Goal: Task Accomplishment & Management: Use online tool/utility

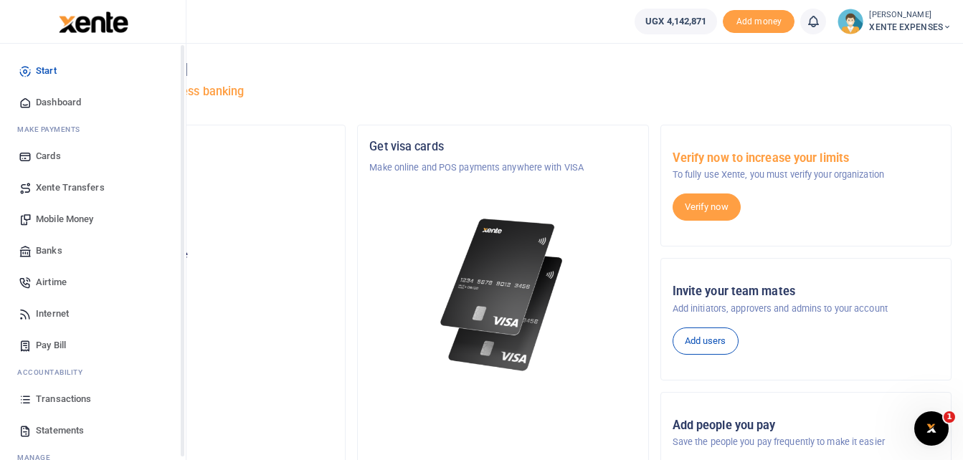
click at [56, 396] on span "Transactions" at bounding box center [63, 399] width 55 height 14
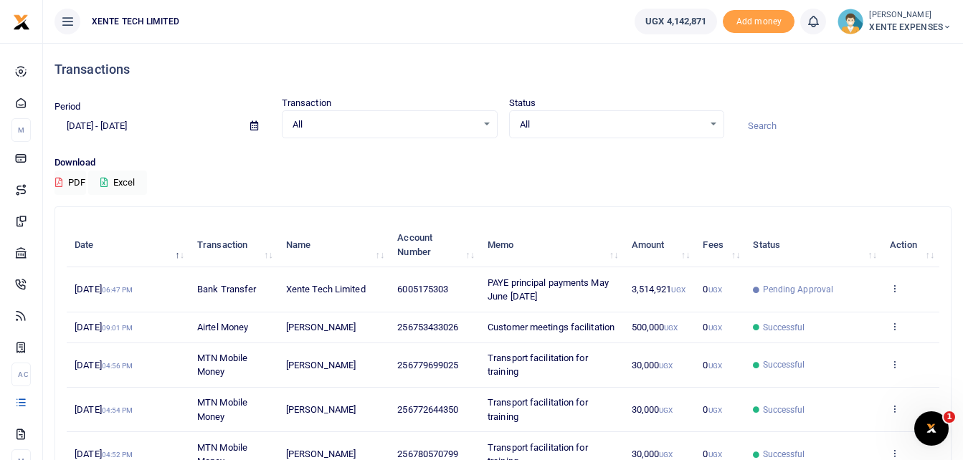
click at [774, 125] on input at bounding box center [844, 126] width 216 height 24
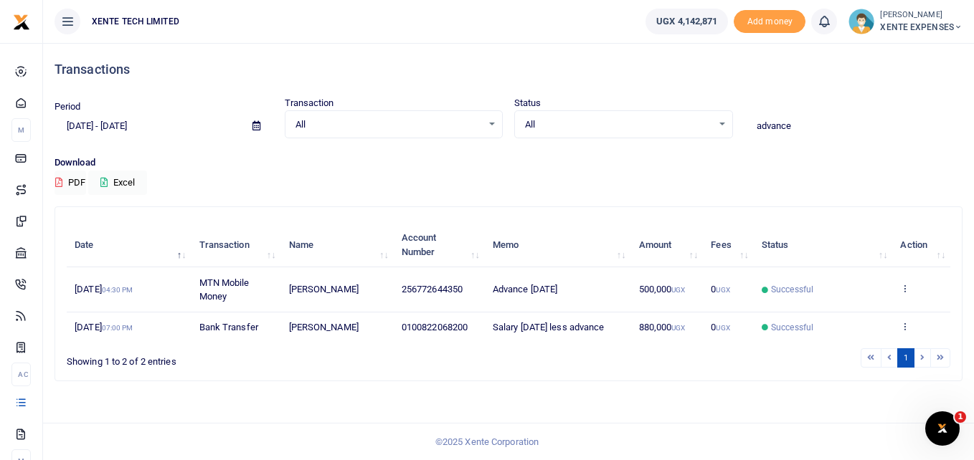
type input "advance"
click at [256, 123] on icon at bounding box center [256, 125] width 8 height 9
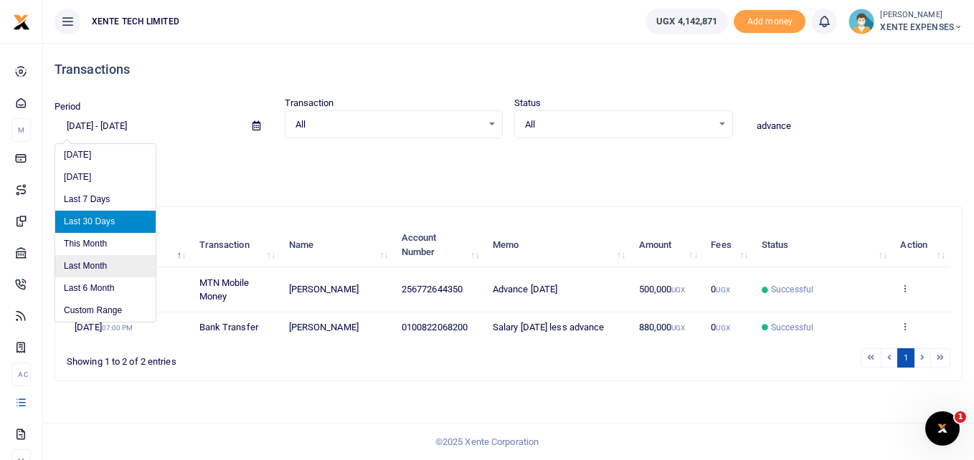
click at [105, 260] on li "Last Month" at bounding box center [105, 266] width 100 height 22
type input "08/01/2025 - 08/31/2025"
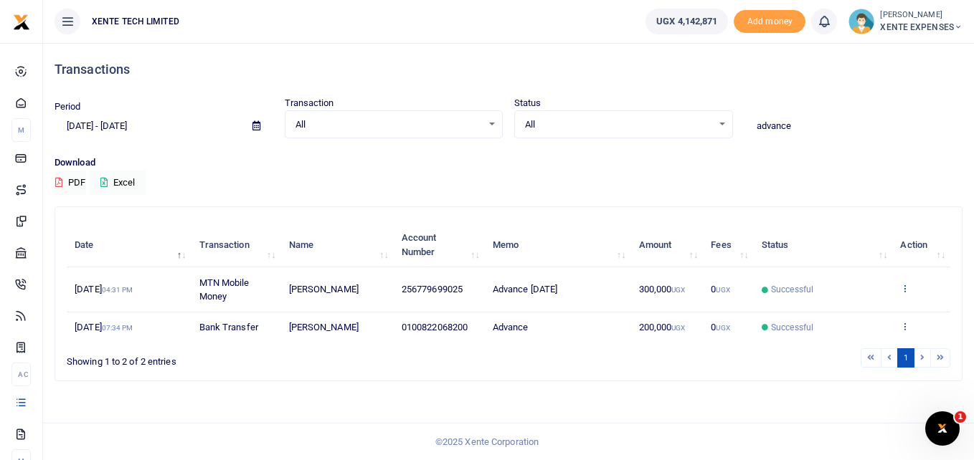
click at [907, 286] on icon at bounding box center [904, 288] width 9 height 10
click at [848, 348] on link "Send again" at bounding box center [852, 345] width 113 height 20
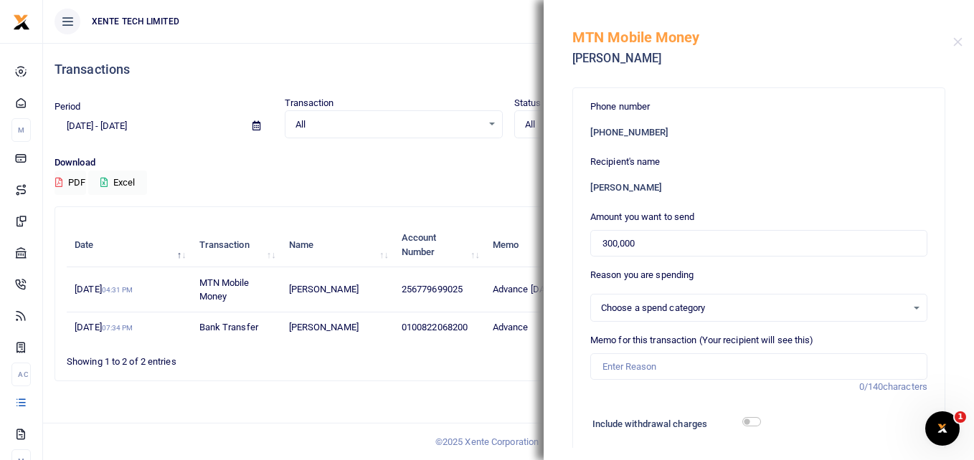
select select "1"
click at [639, 366] on input "Memo for this transaction (Your recipient will see this)" at bounding box center [758, 366] width 337 height 27
type input "Advance September 2025"
click at [602, 242] on input "300,000" at bounding box center [758, 243] width 337 height 27
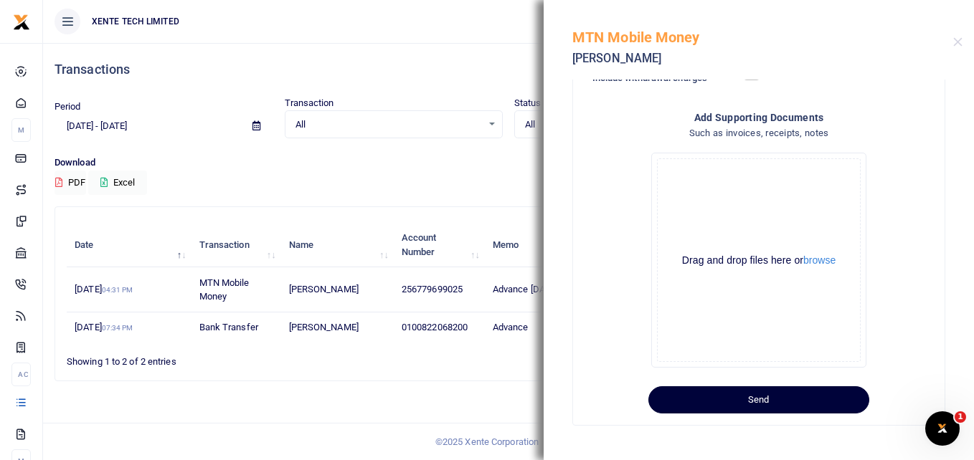
click at [740, 397] on button "Send" at bounding box center [758, 399] width 221 height 27
